Goal: Task Accomplishment & Management: Manage account settings

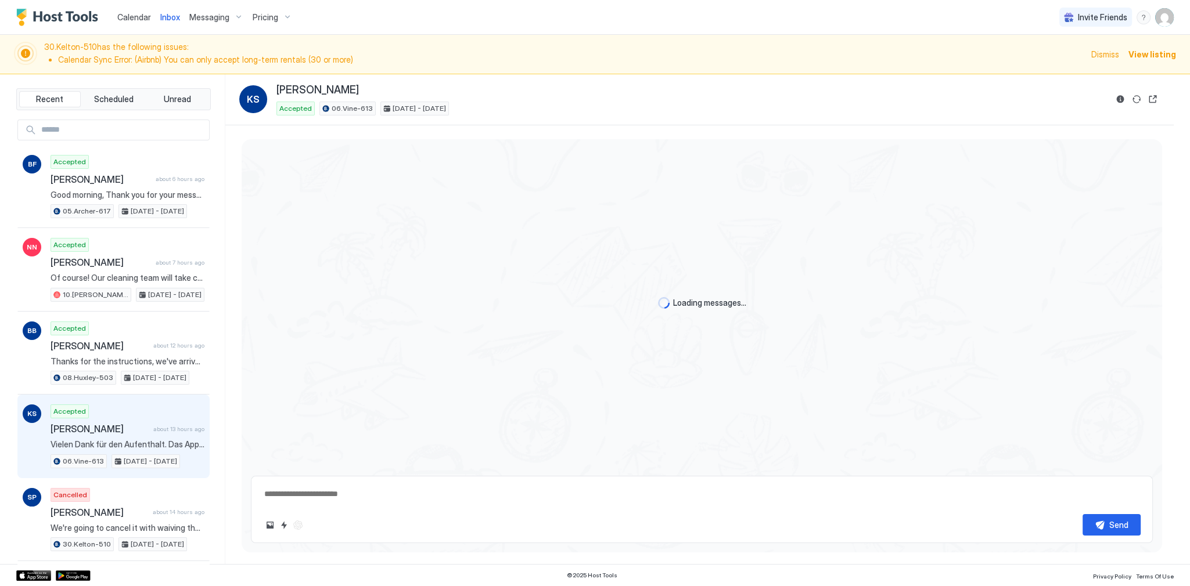
type textarea "*"
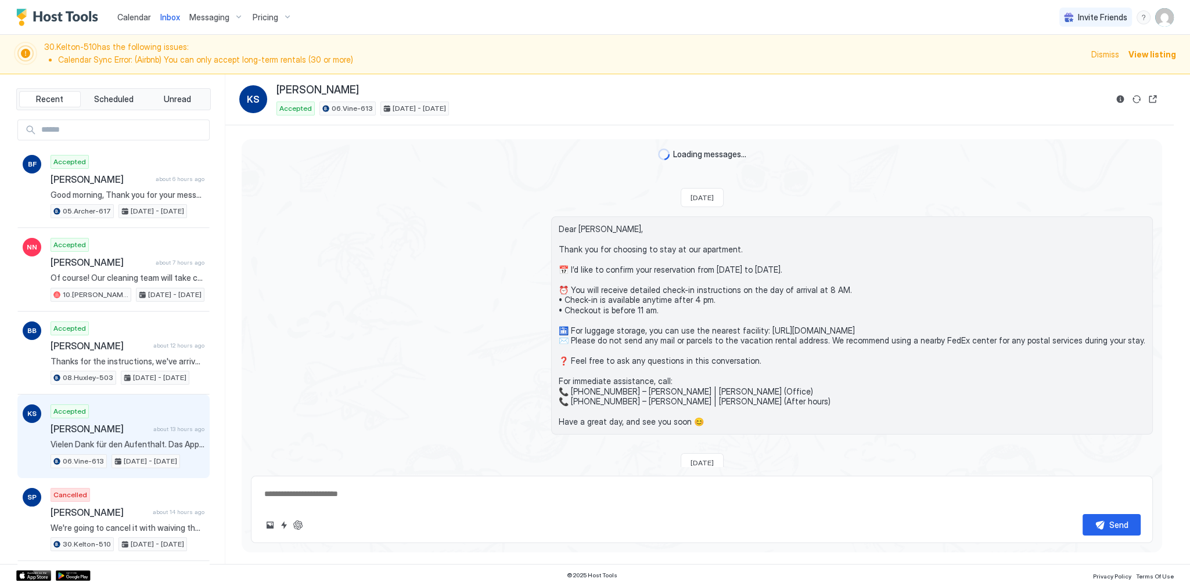
scroll to position [2286, 0]
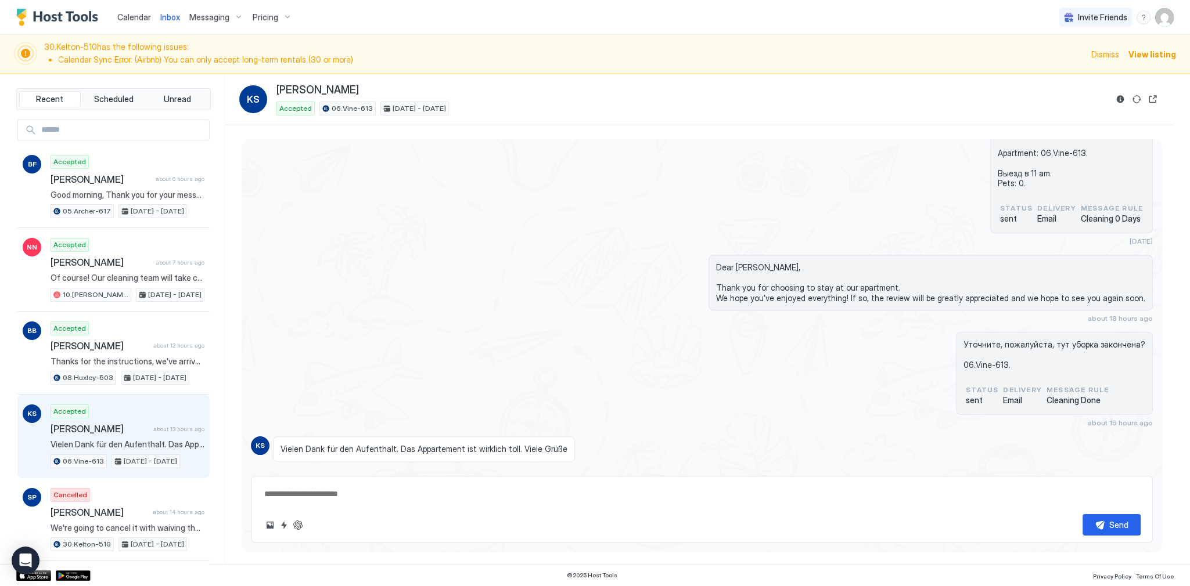
click at [149, 19] on span "Calendar" at bounding box center [134, 17] width 34 height 10
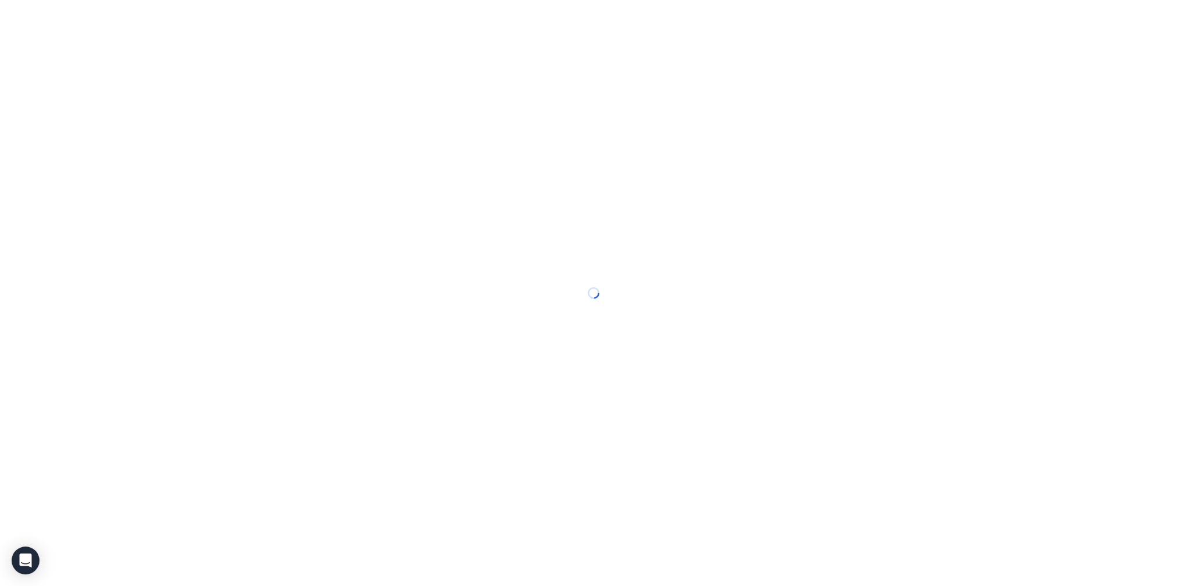
click at [149, 19] on div at bounding box center [595, 293] width 1190 height 586
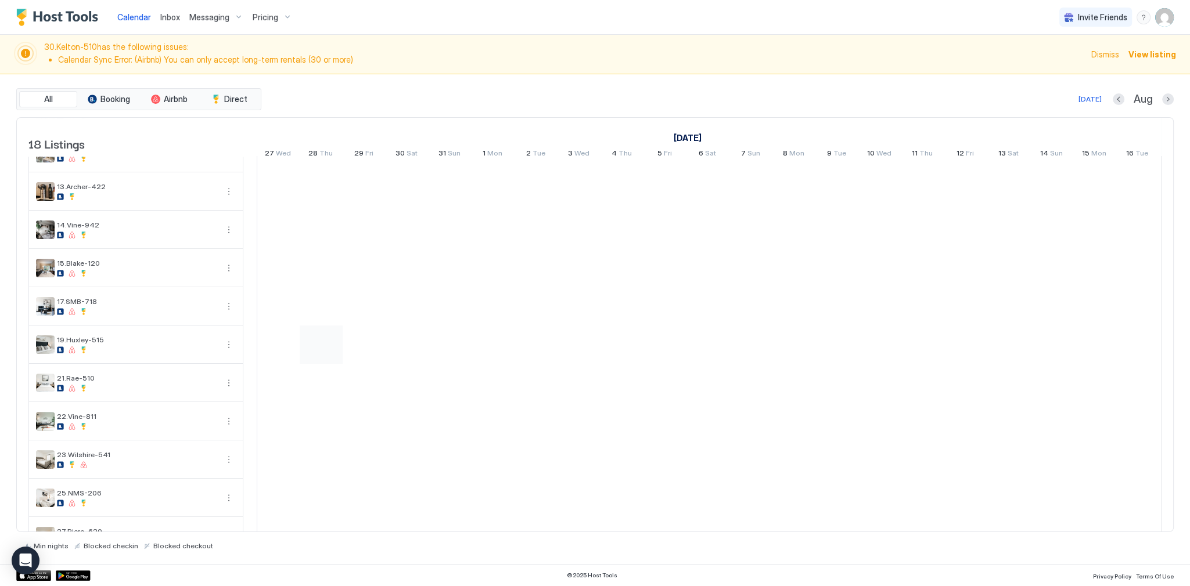
scroll to position [325, 0]
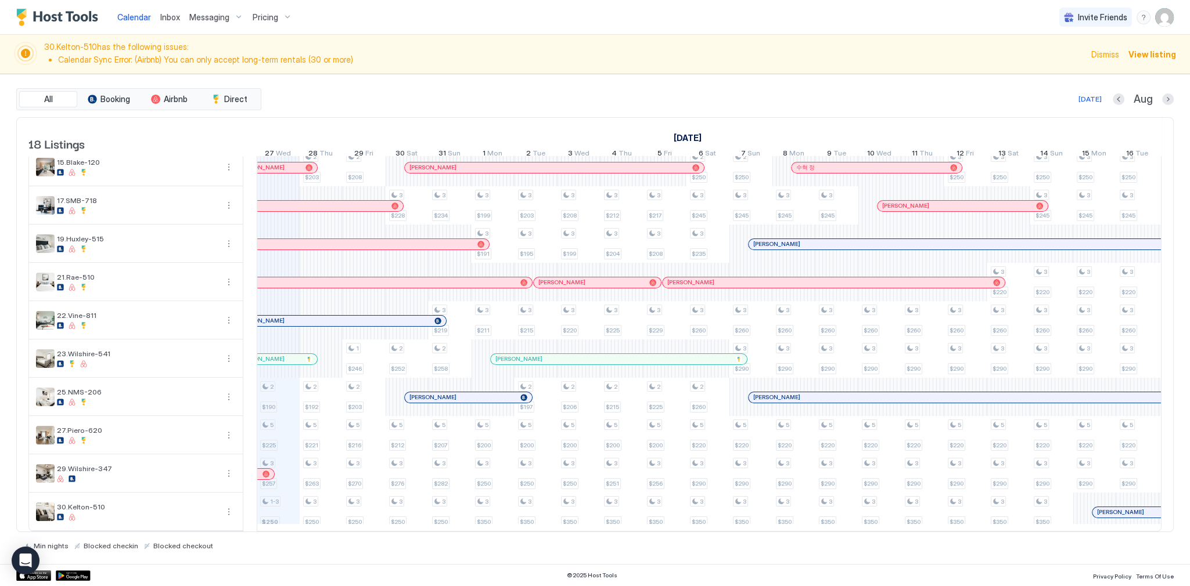
click at [331, 365] on div "2 $188 2 $267 2 $190 5 $225 3 $257 1-3 $250 2 $248 2 $193 2 $274 2 $203 2 $192 …" at bounding box center [922, 186] width 2621 height 689
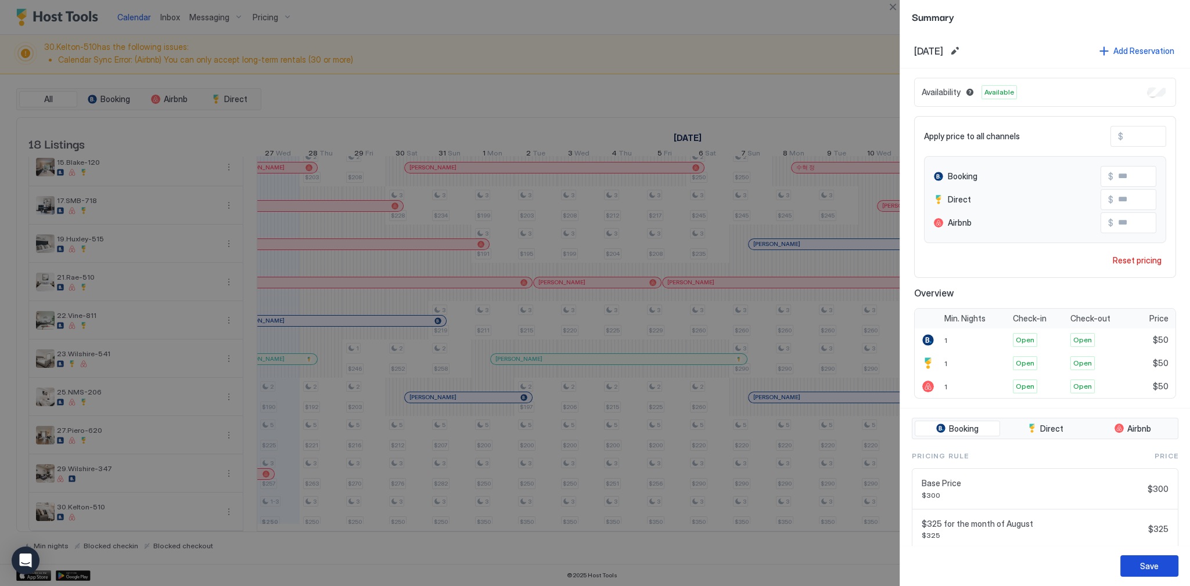
click at [1153, 561] on div "Save" at bounding box center [1149, 566] width 19 height 12
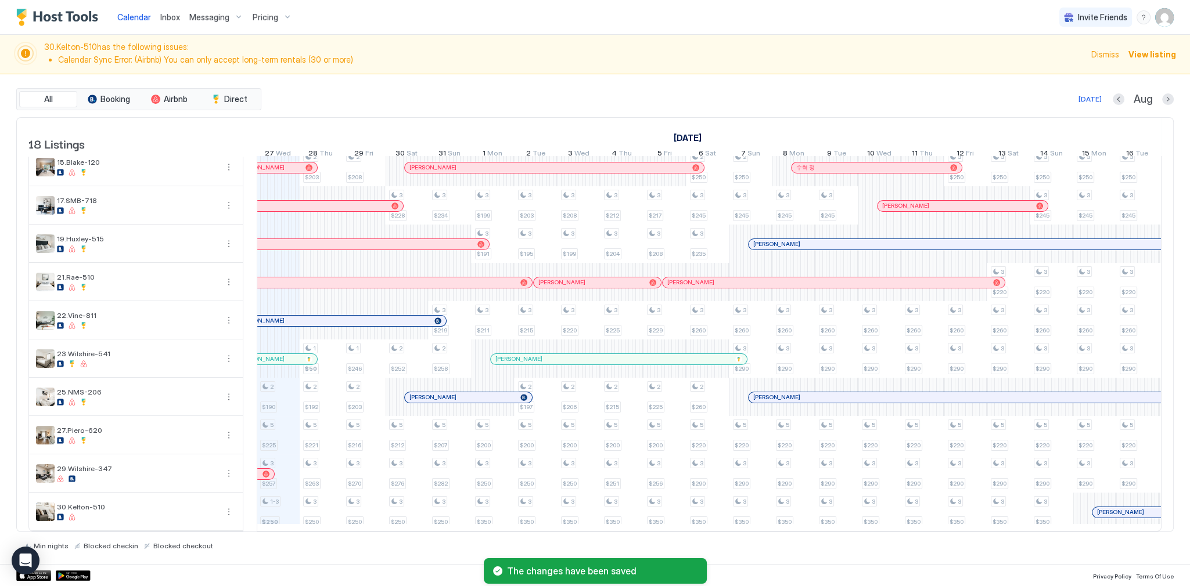
click at [595, 71] on div "30.[PERSON_NAME]-510 has the following issues: Calendar Sync Error: (Airbnb) Yo…" at bounding box center [595, 54] width 1190 height 39
click at [261, 8] on div "Pricing" at bounding box center [272, 18] width 49 height 20
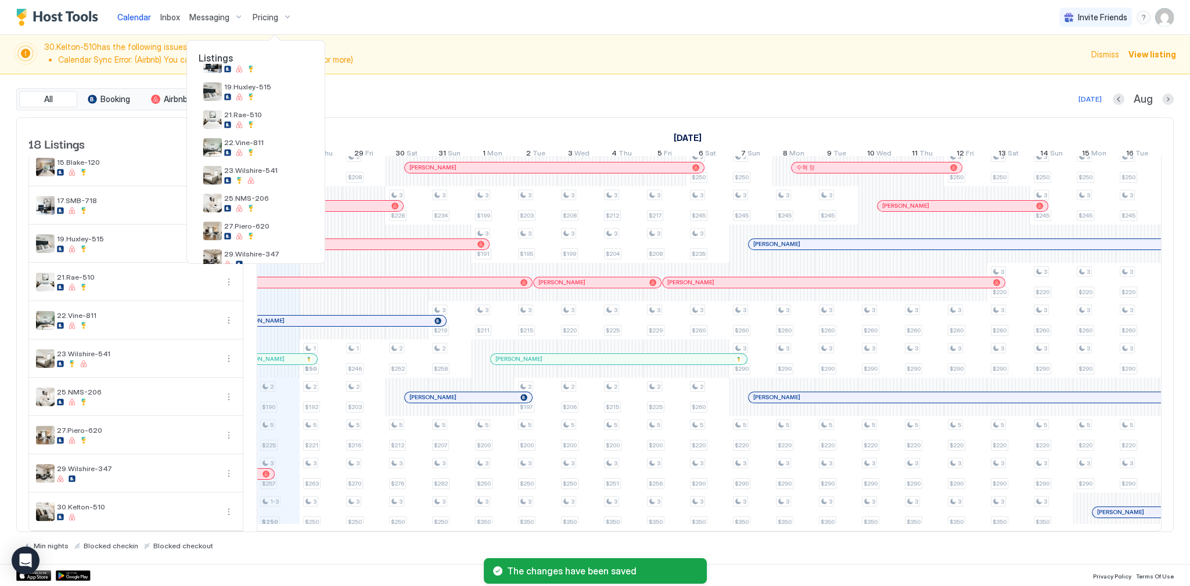
scroll to position [353, 0]
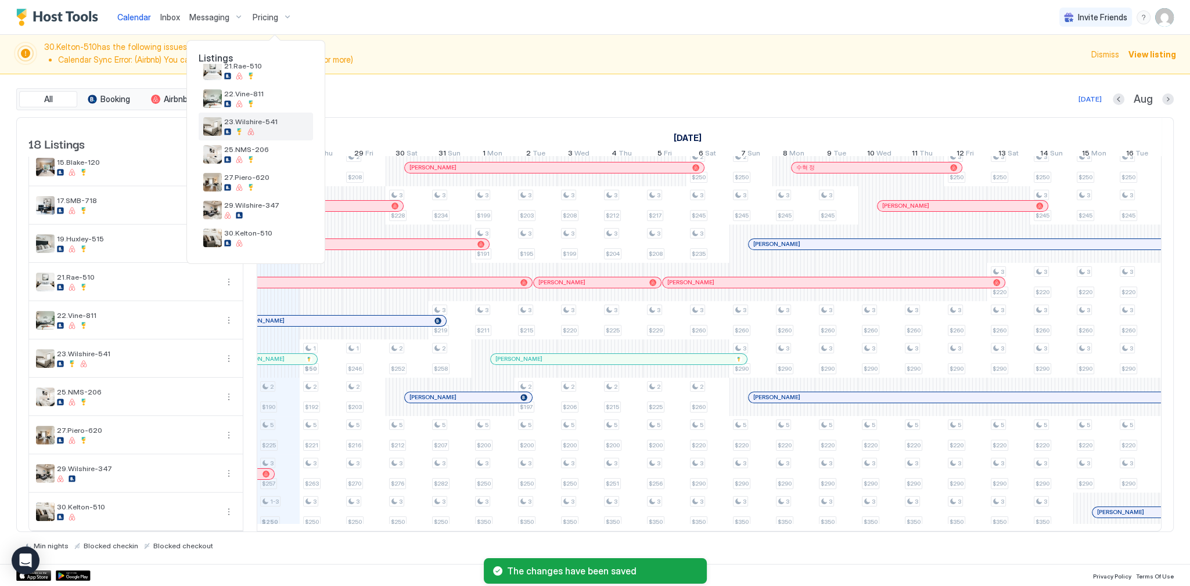
click at [255, 114] on div "23.Wilshire-541" at bounding box center [256, 127] width 114 height 28
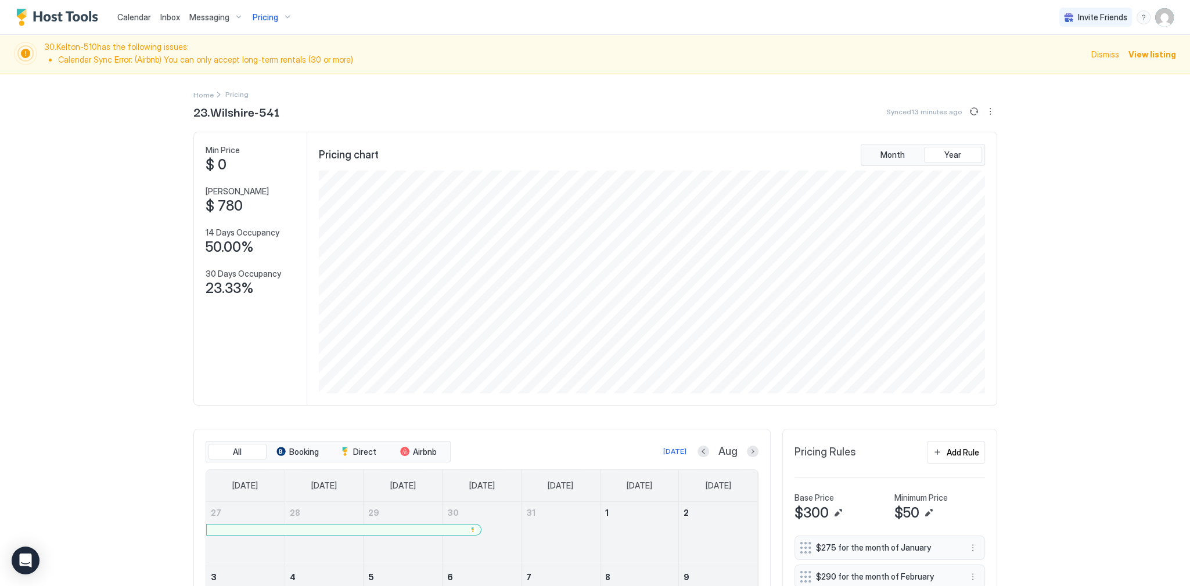
click at [975, 111] on button "Sync prices" at bounding box center [974, 112] width 14 height 14
click at [1112, 169] on div "Calendar Inbox Messaging Pricing Invite Friends SG 30.[PERSON_NAME]-510 has the…" at bounding box center [595, 293] width 1190 height 586
click at [1129, 251] on div "Calendar Inbox Messaging Pricing Invite Friends SG 30.[PERSON_NAME]-510 has the…" at bounding box center [595, 293] width 1190 height 586
drag, startPoint x: 229, startPoint y: 0, endPoint x: 560, endPoint y: 110, distance: 348.1
click at [560, 110] on div "23.Wilshire-541 Synced half a minute ago" at bounding box center [595, 111] width 804 height 17
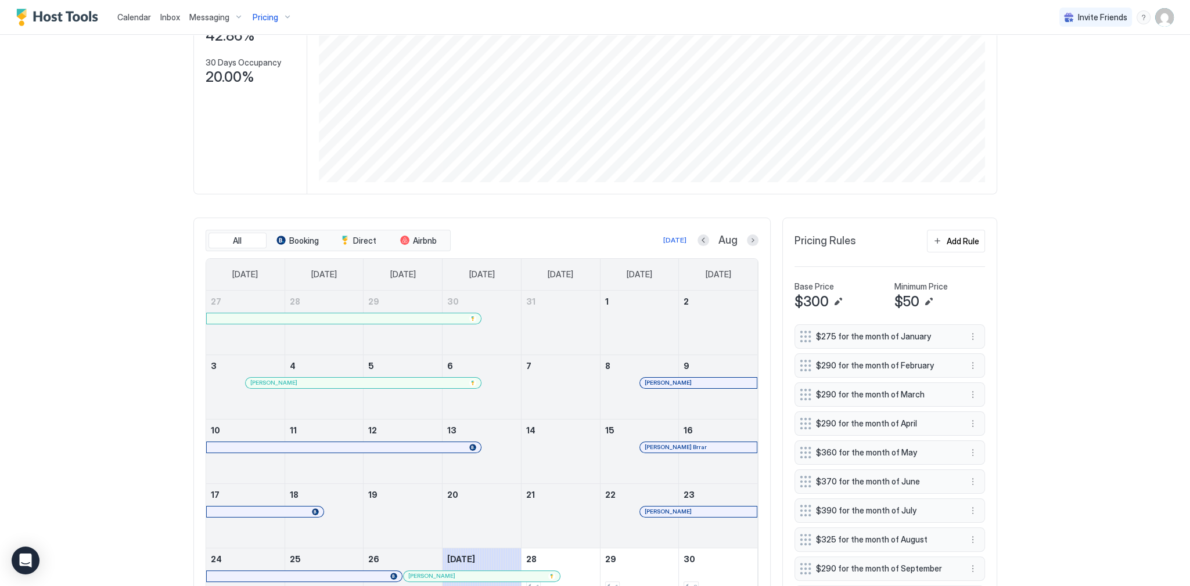
scroll to position [650, 0]
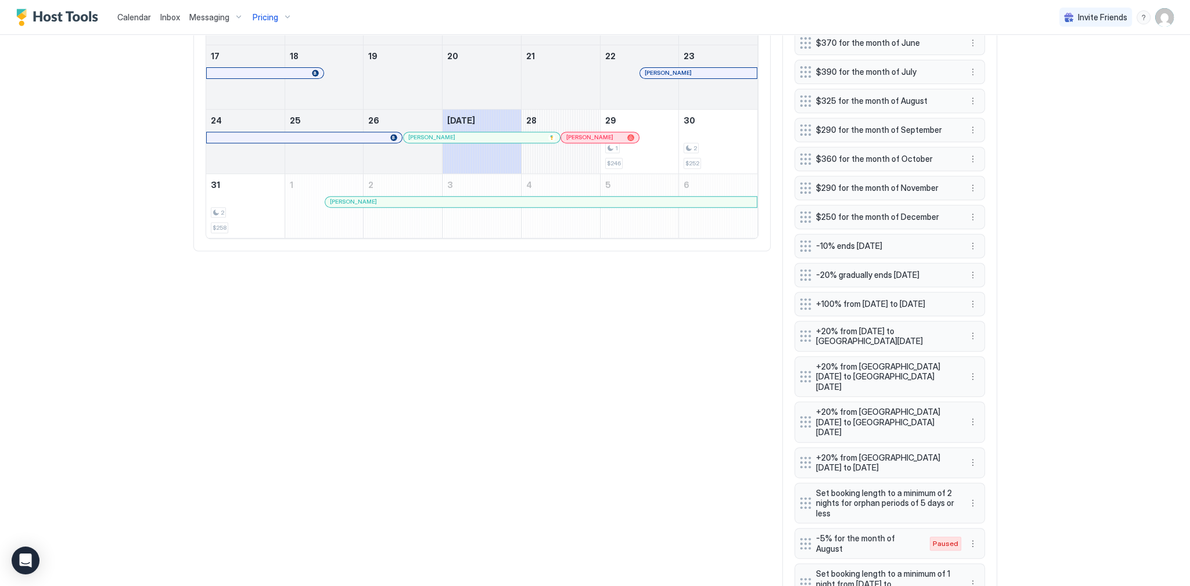
drag, startPoint x: 146, startPoint y: 12, endPoint x: 201, endPoint y: 37, distance: 60.0
click at [146, 12] on span "Calendar" at bounding box center [134, 17] width 34 height 10
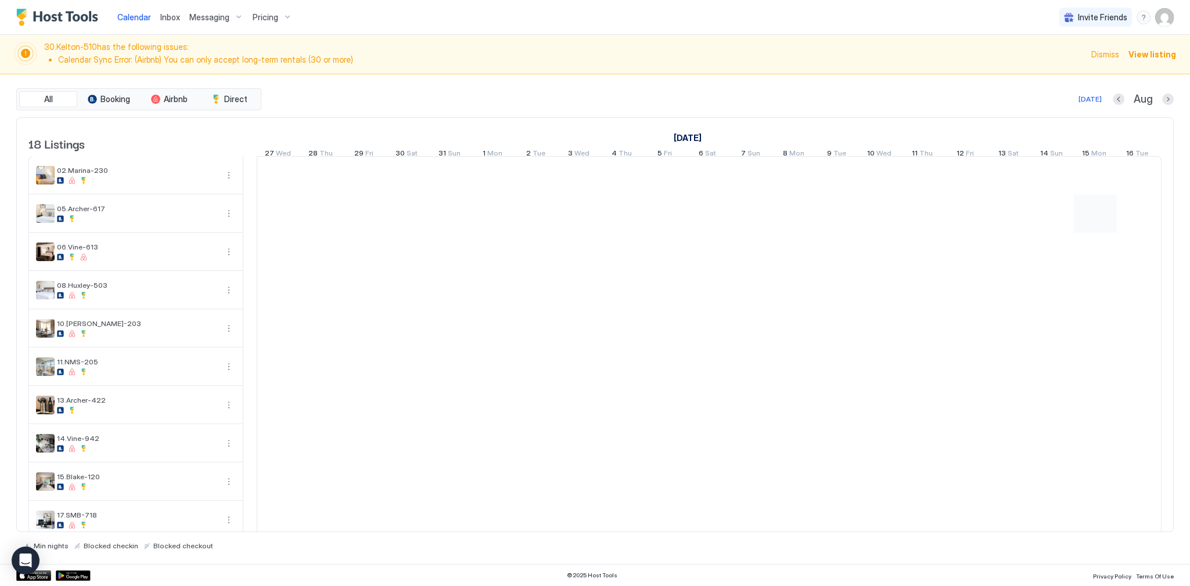
scroll to position [0, 645]
click at [1110, 53] on span "Dismiss" at bounding box center [1105, 54] width 28 height 12
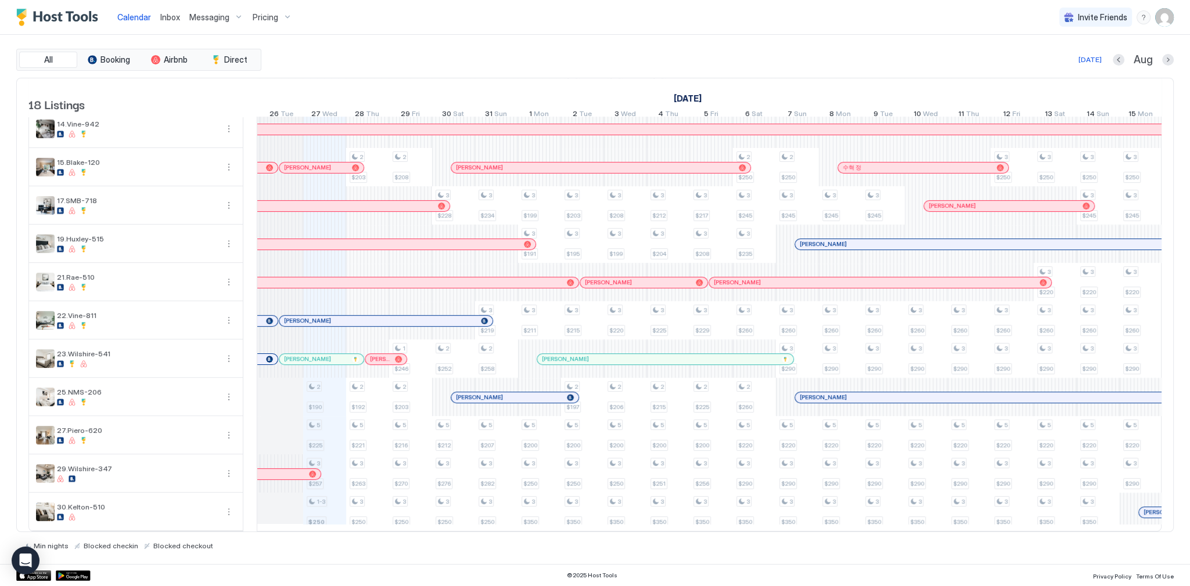
scroll to position [286, 0]
click at [521, 41] on div "All Booking Airbnb Direct [DATE] [DATE] Listings [DATE] [DATE] [DATE] 12 Tue 13…" at bounding box center [594, 299] width 1157 height 529
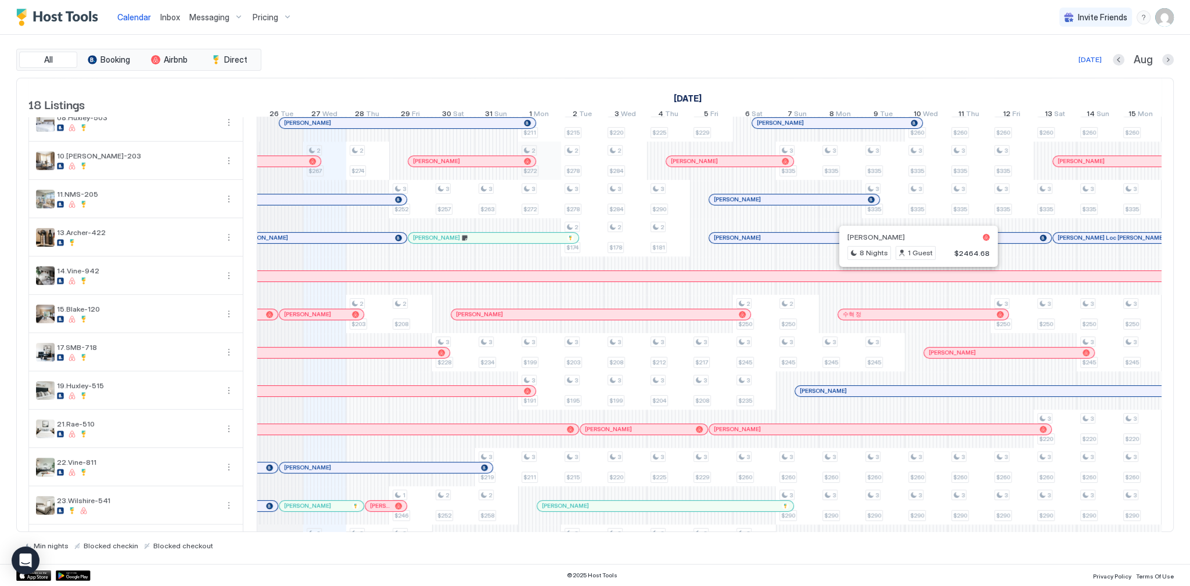
scroll to position [0, 0]
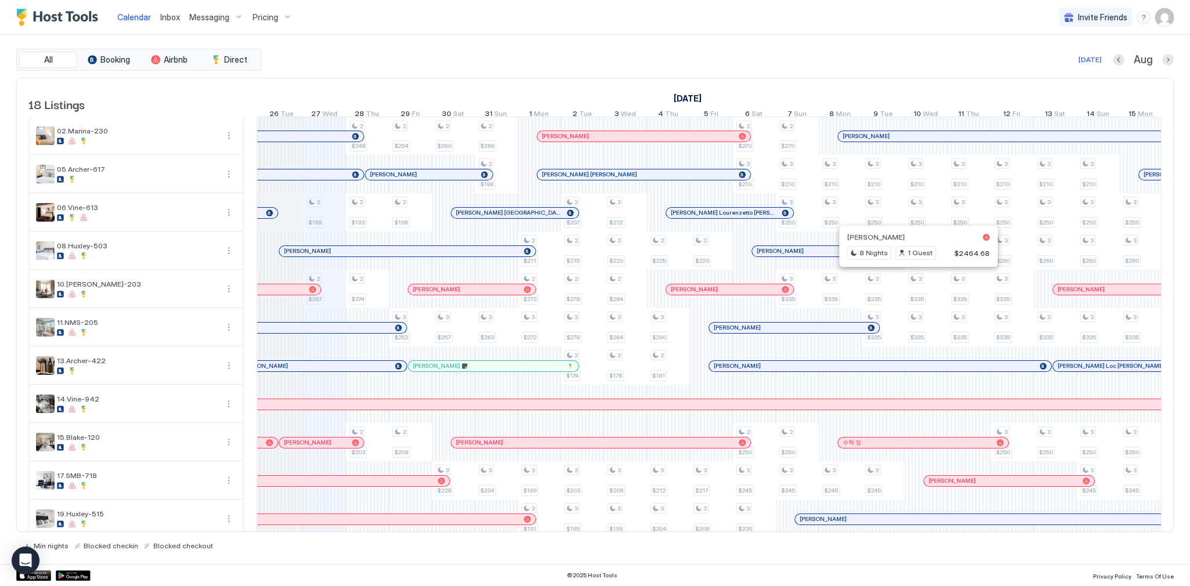
click at [597, 45] on div "All Booking Airbnb Direct [DATE] [DATE] Listings [DATE] [DATE] [DATE] 12 Tue 13…" at bounding box center [594, 299] width 1157 height 529
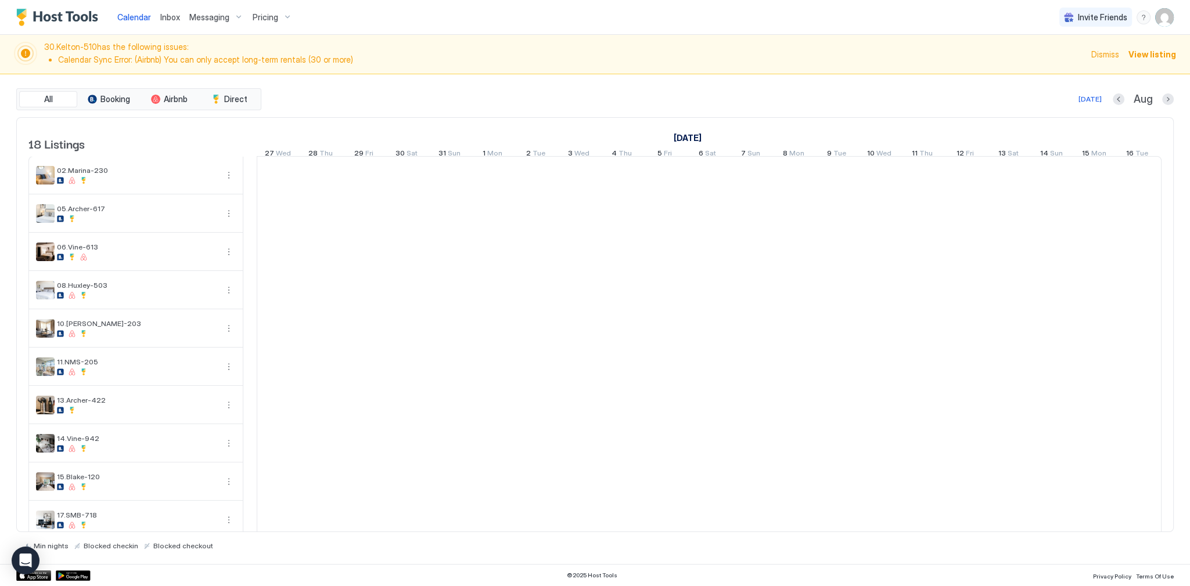
scroll to position [0, 645]
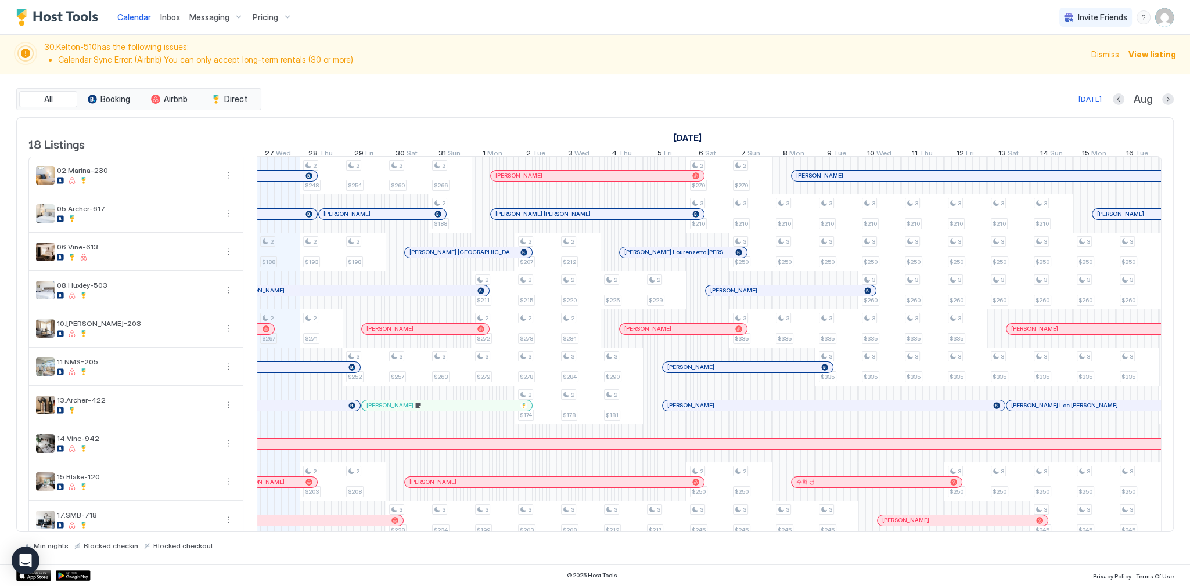
click at [524, 105] on div "Today Aug" at bounding box center [719, 99] width 910 height 14
click at [492, 118] on div "August 2025 September 2025 October 2025 12 Tue 13 Wed 14 Thu 15 Fri 16 Sat 17 S…" at bounding box center [64, 140] width 905 height 45
click at [169, 18] on span "Inbox" at bounding box center [170, 17] width 20 height 10
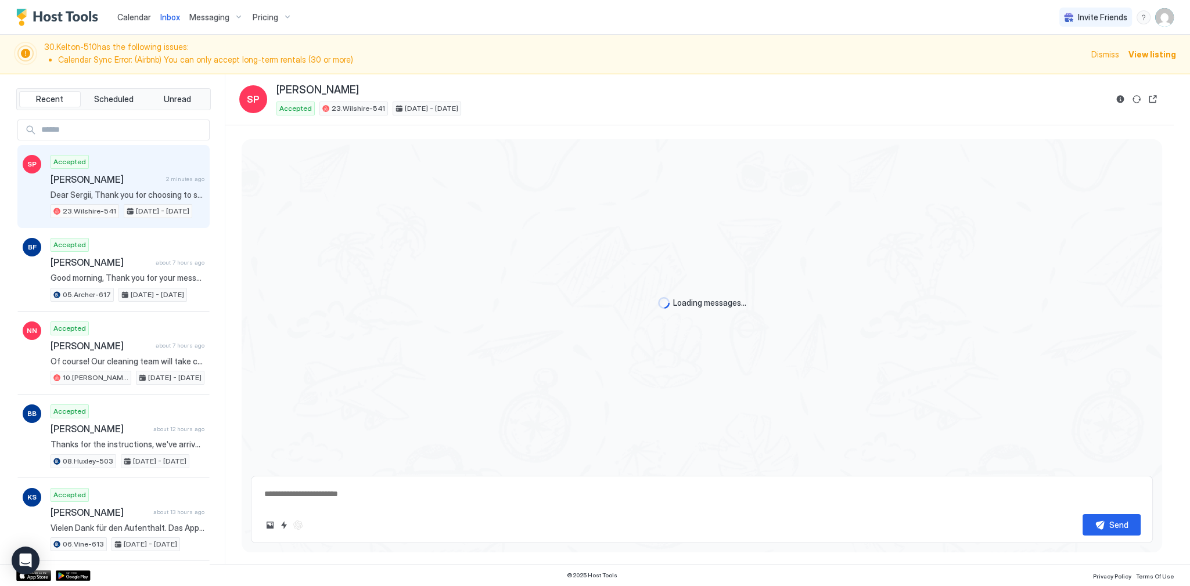
click at [138, 16] on span "Calendar" at bounding box center [134, 17] width 34 height 10
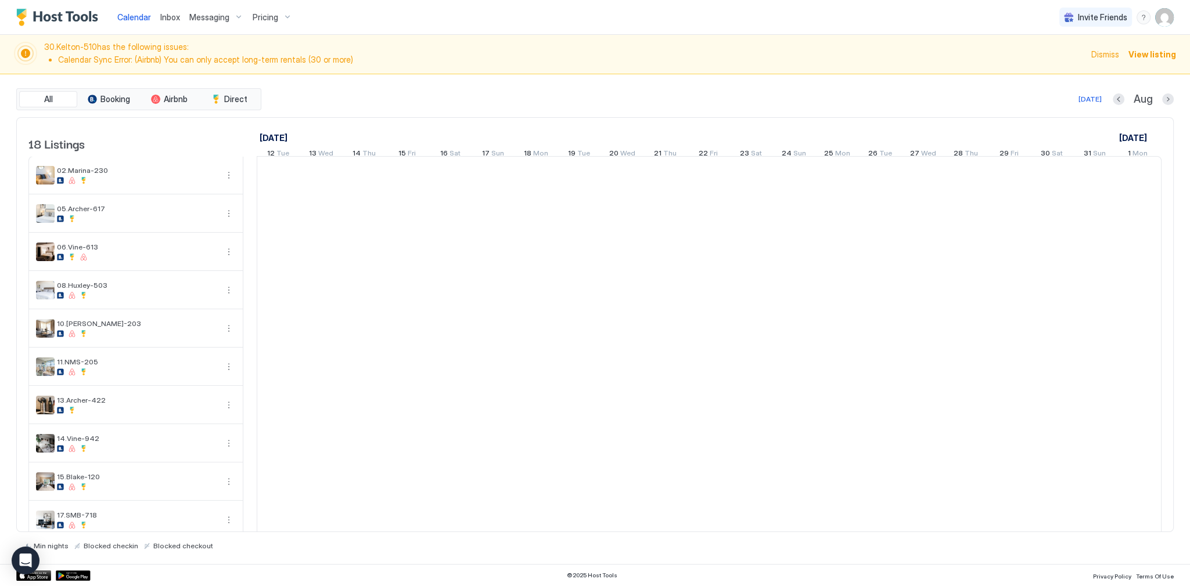
click at [138, 16] on span "Calendar" at bounding box center [134, 17] width 34 height 10
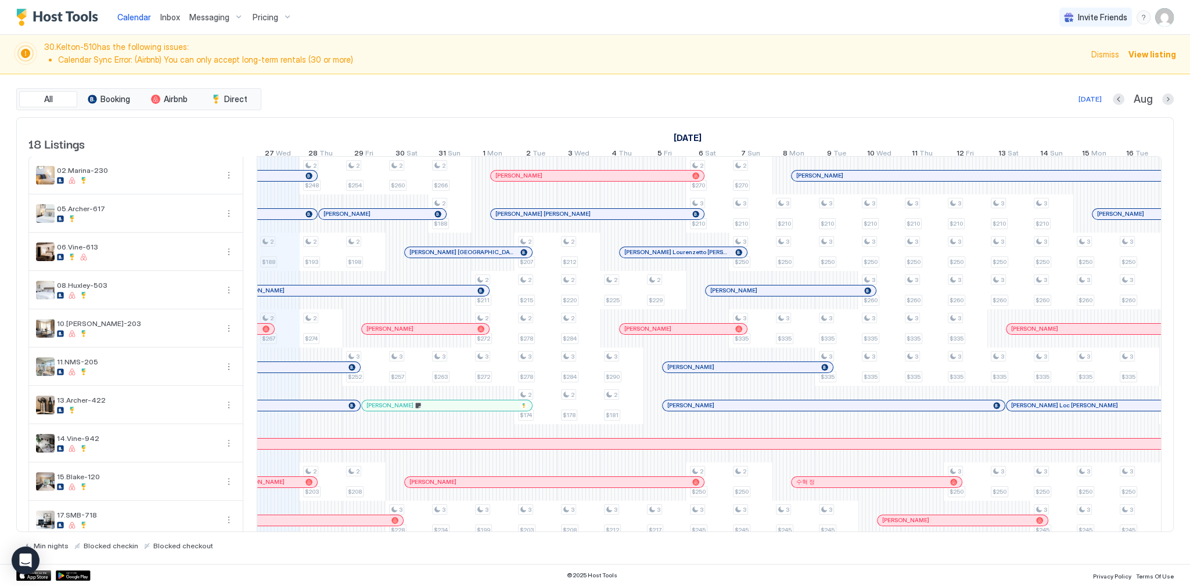
scroll to position [325, 0]
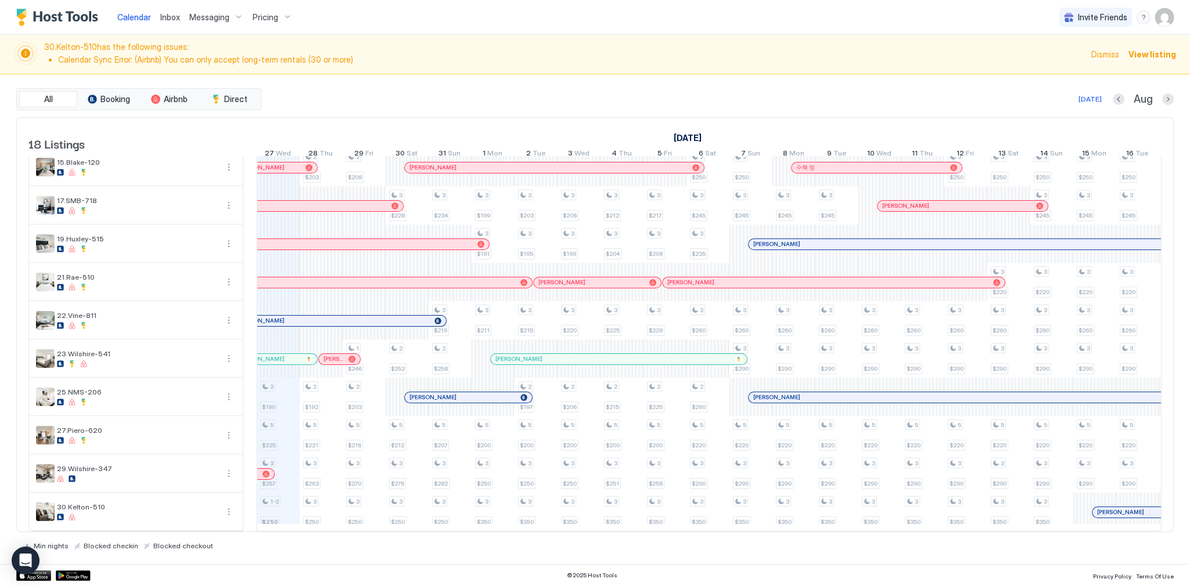
click at [432, 114] on div "All Booking Airbnb Direct [DATE] [DATE] Listings [DATE] [DATE] [DATE] 12 Tue 13…" at bounding box center [594, 319] width 1157 height 462
click at [1107, 51] on span "Dismiss" at bounding box center [1105, 54] width 28 height 12
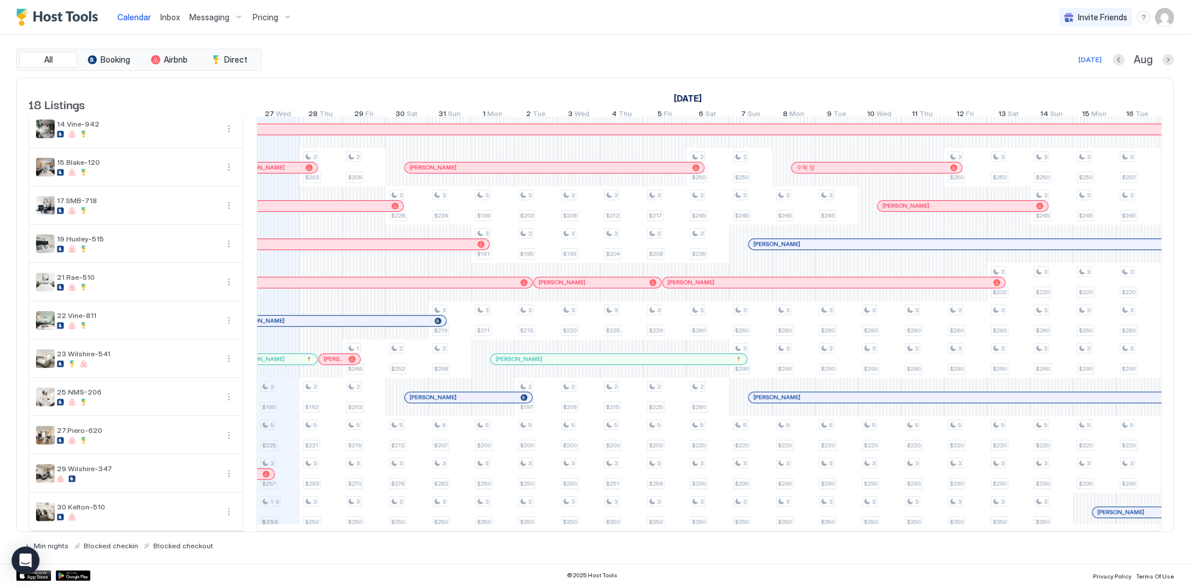
click at [697, 78] on div "18 Listings August 2025 September 2025 October 2025 12 Tue 13 Wed 14 Thu 15 Fri…" at bounding box center [594, 305] width 1157 height 455
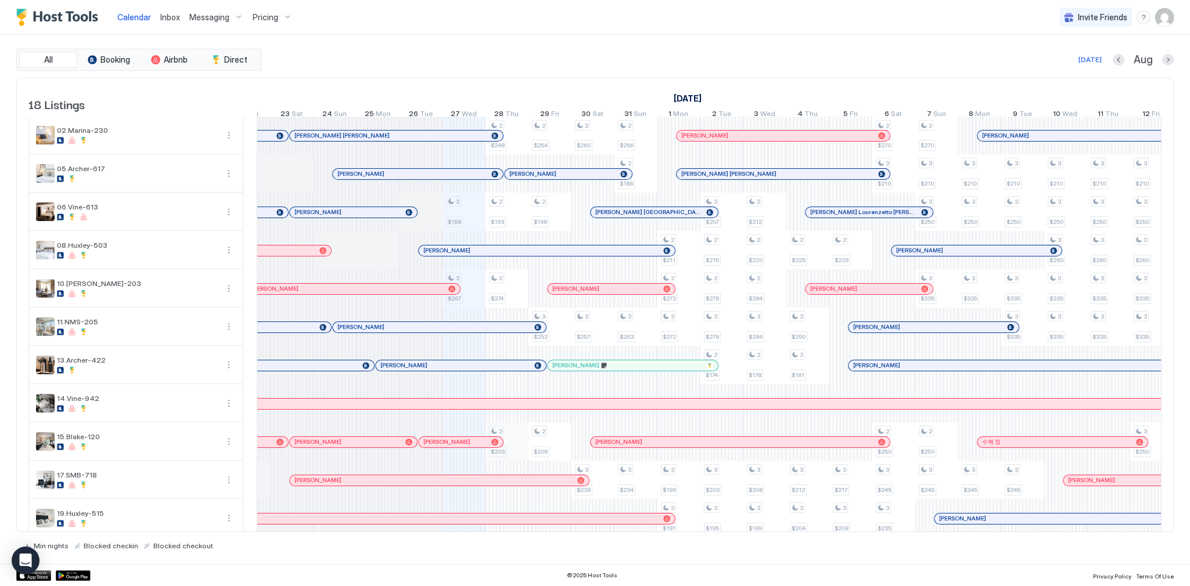
scroll to position [0, 0]
click at [531, 55] on div "Today Aug" at bounding box center [719, 60] width 910 height 14
click at [444, 70] on div "All Booking Airbnb Direct Today Aug" at bounding box center [594, 60] width 1157 height 22
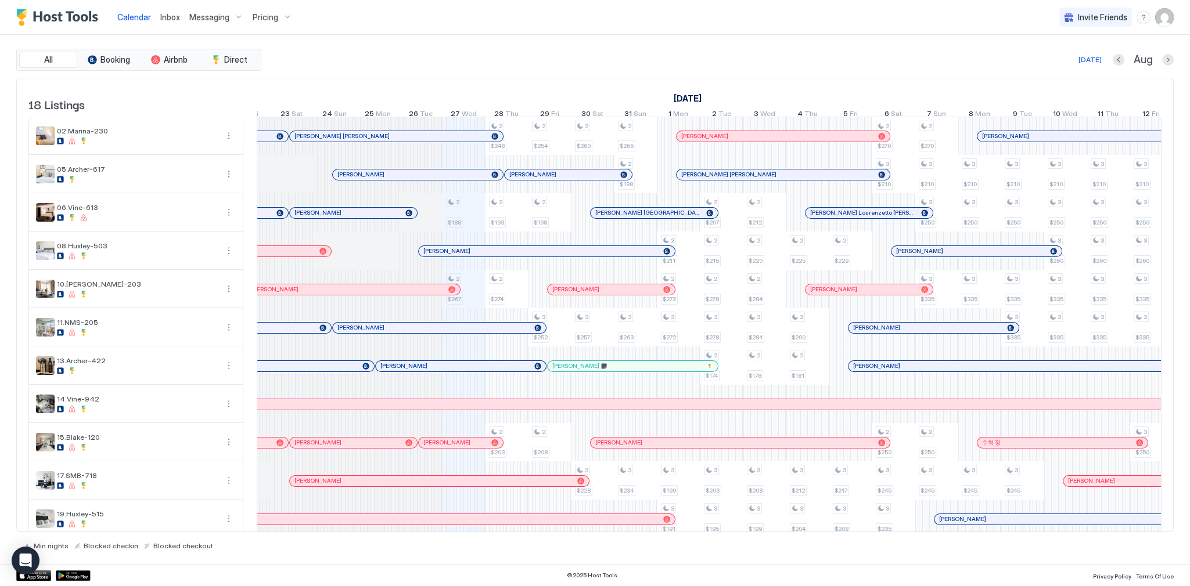
click at [444, 70] on div "All Booking Airbnb Direct Today Aug" at bounding box center [594, 60] width 1157 height 22
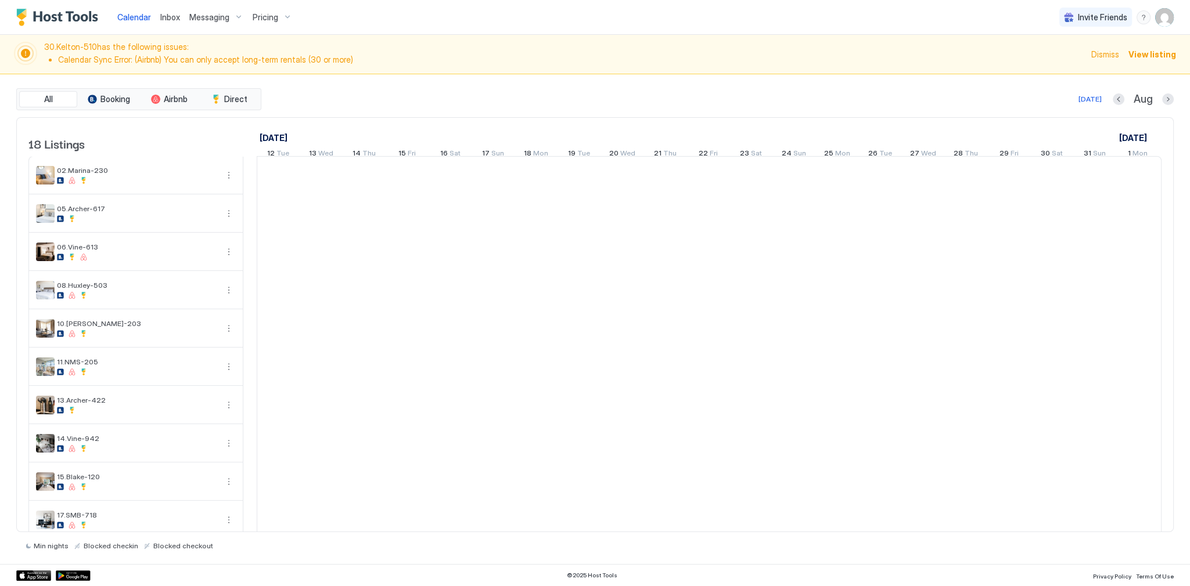
scroll to position [0, 645]
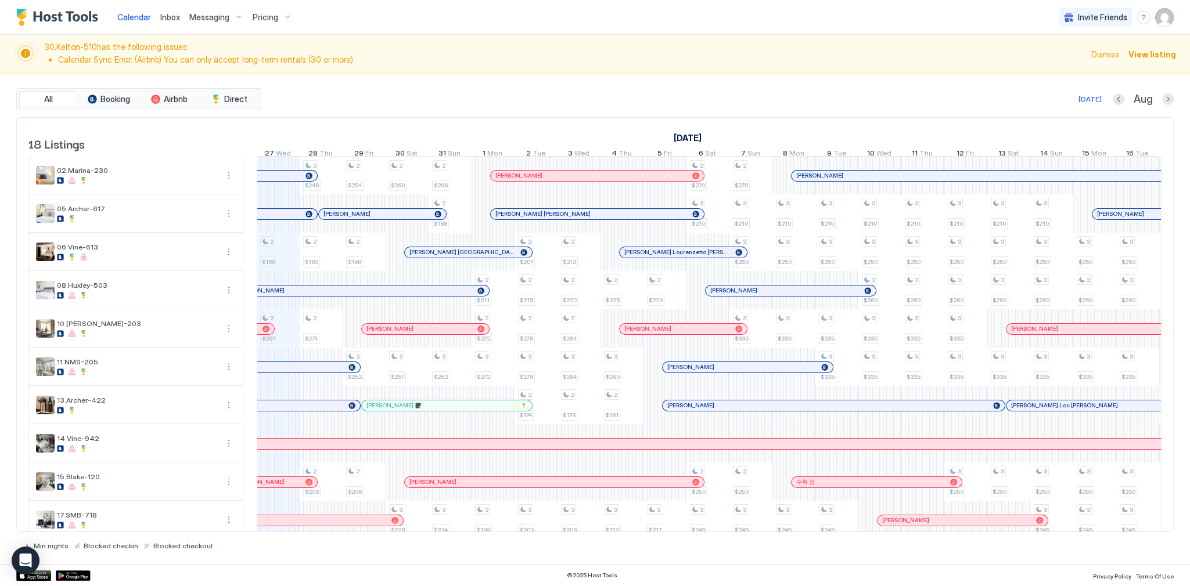
click at [440, 70] on div "30.[PERSON_NAME]-510 has the following issues: Calendar Sync Error: (Airbnb) Yo…" at bounding box center [595, 54] width 1190 height 39
